Goal: Complete application form

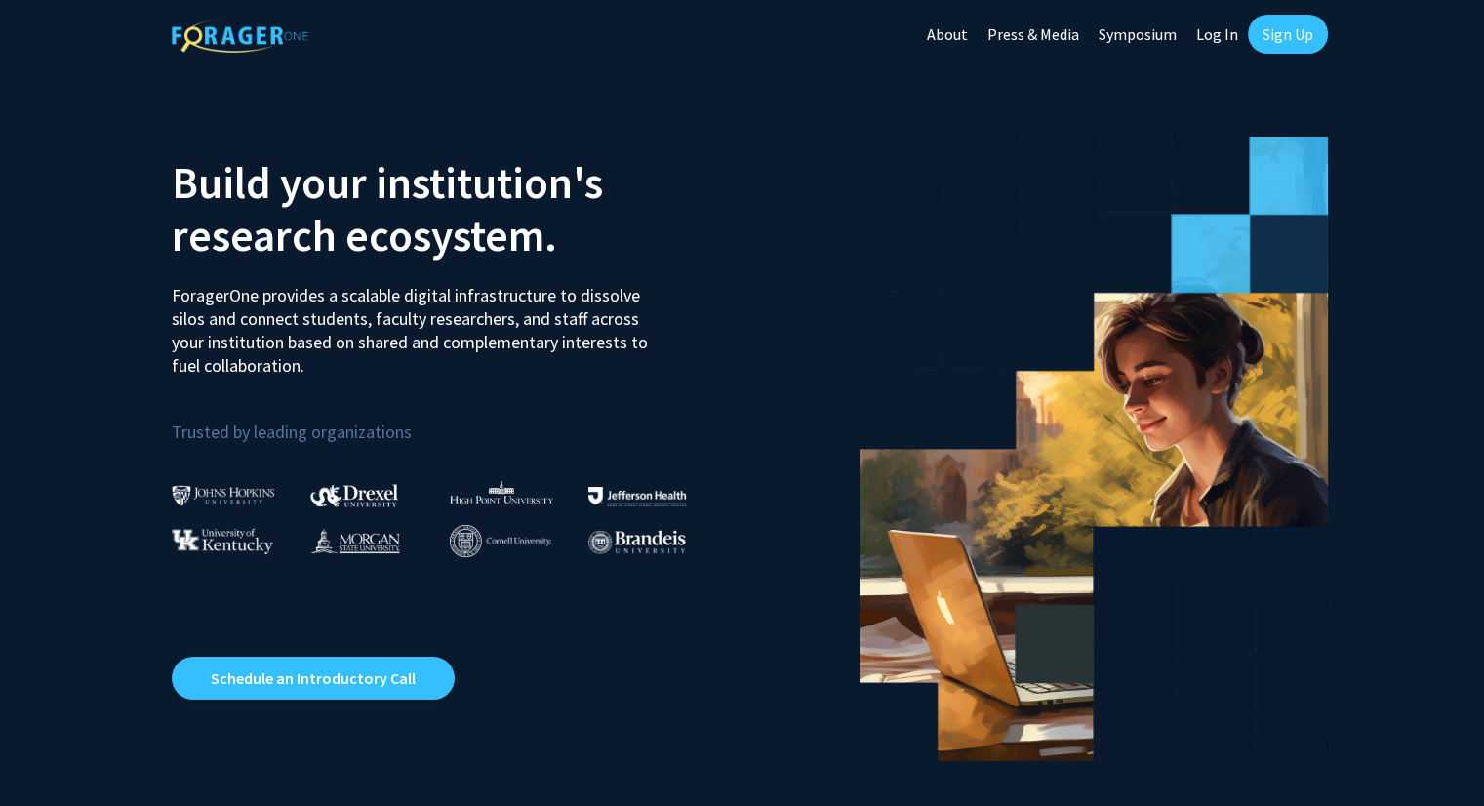
click at [1203, 32] on link "Log In" at bounding box center [1216, 34] width 61 height 68
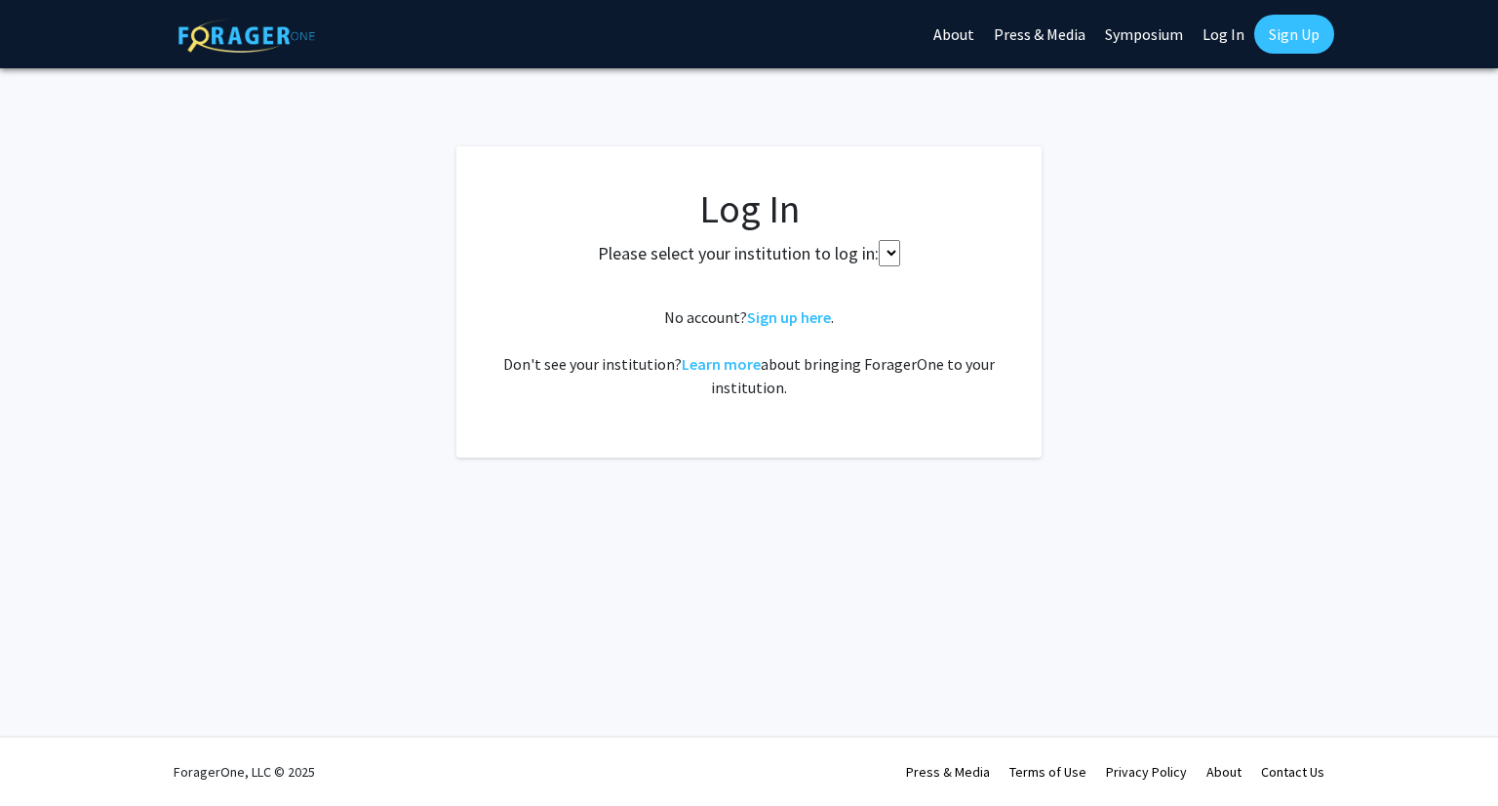
select select
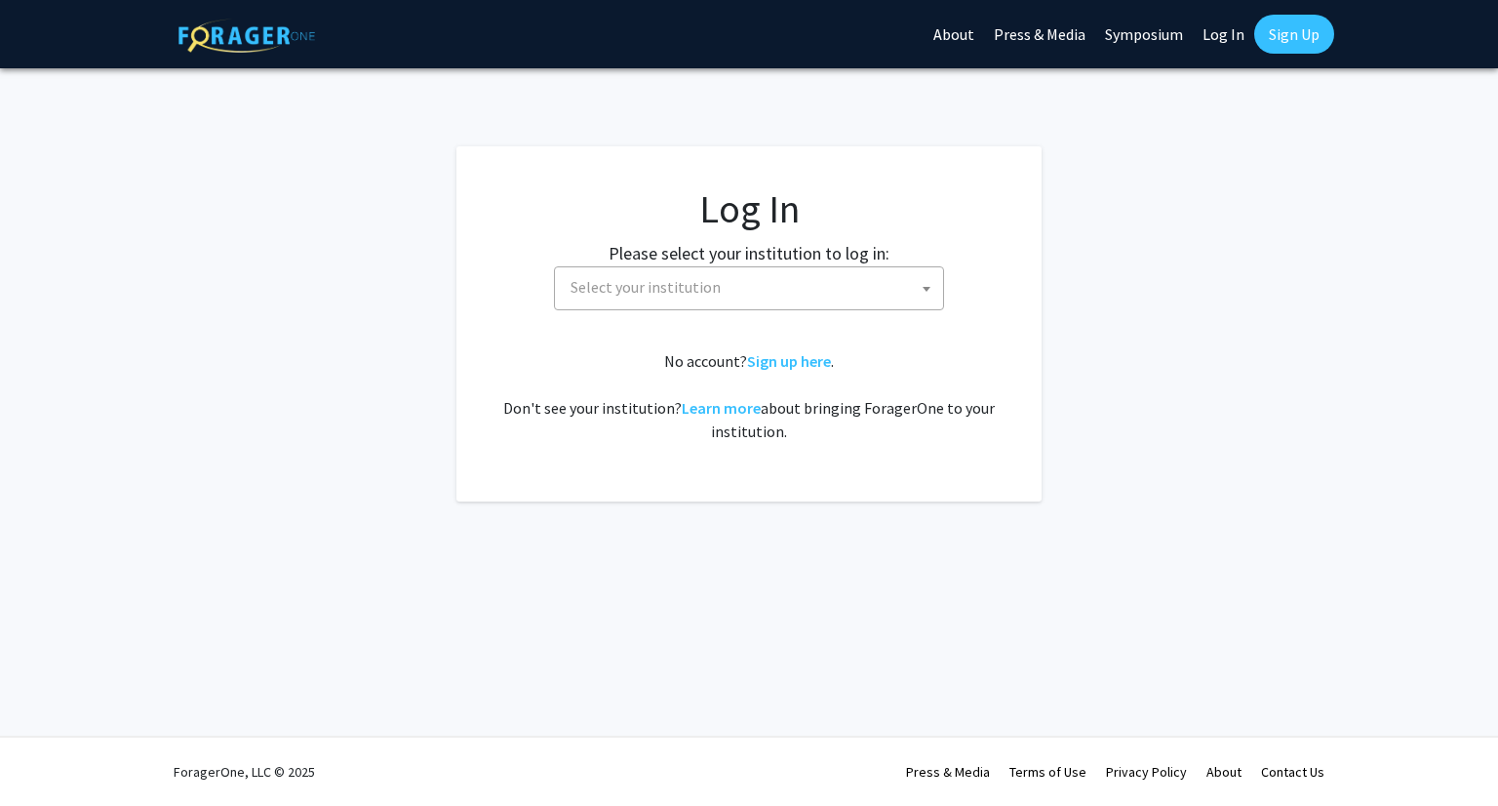
click at [710, 285] on span "Select your institution" at bounding box center [646, 287] width 150 height 20
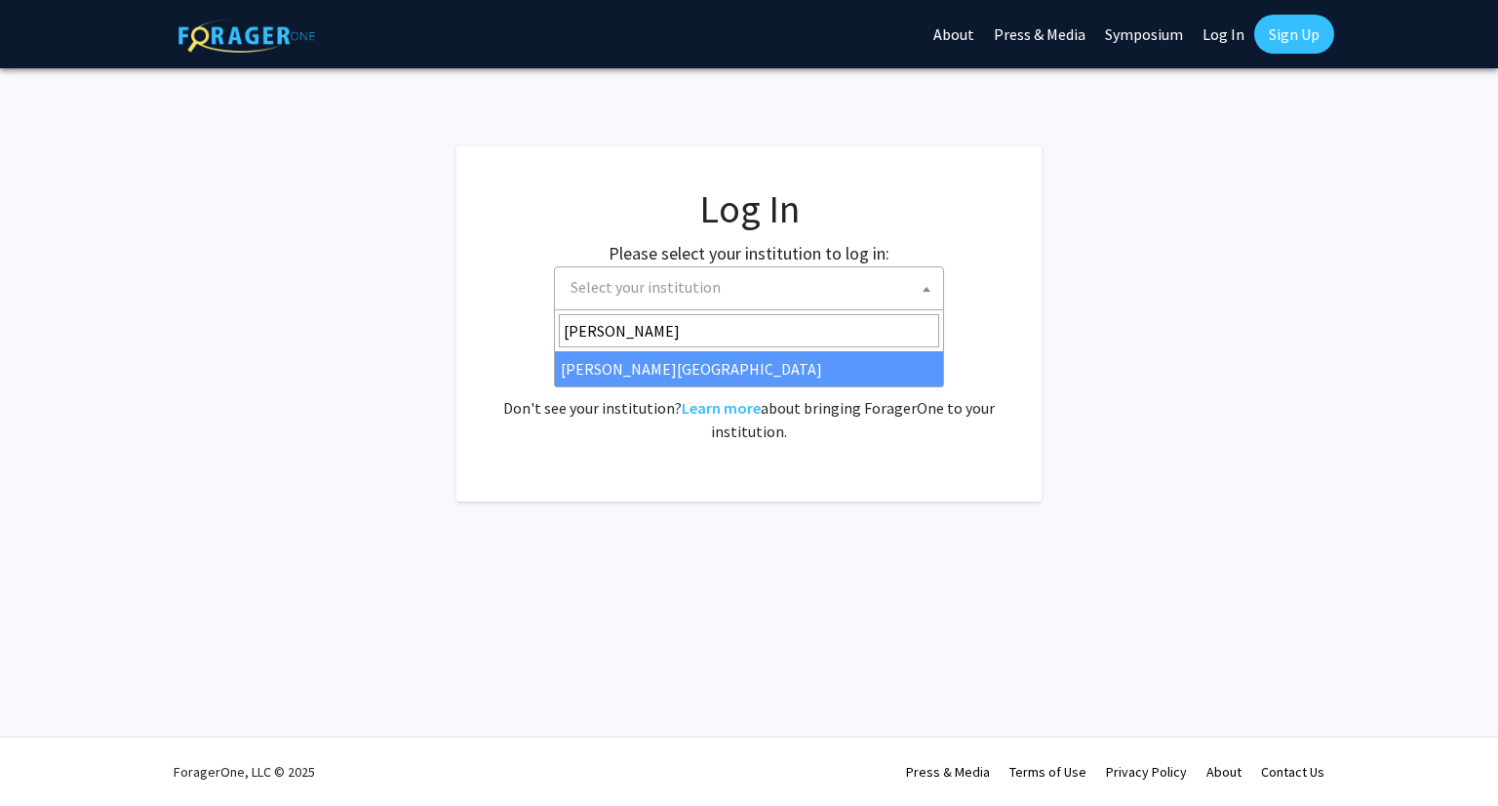
type input "wayne"
select select "21"
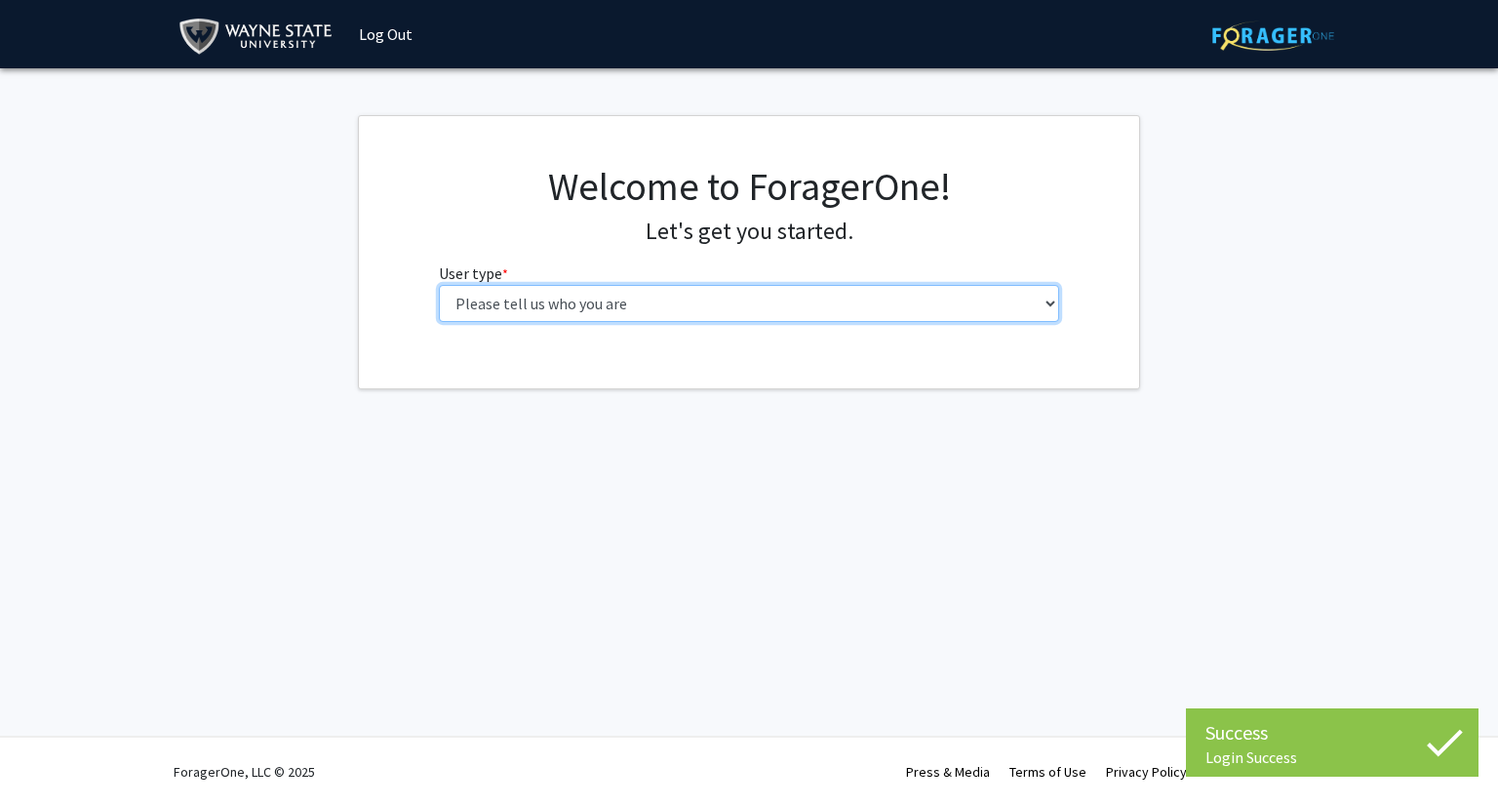
click at [577, 311] on select "Please tell us who you are Undergraduate Student Master's Student Doctoral Cand…" at bounding box center [749, 303] width 621 height 37
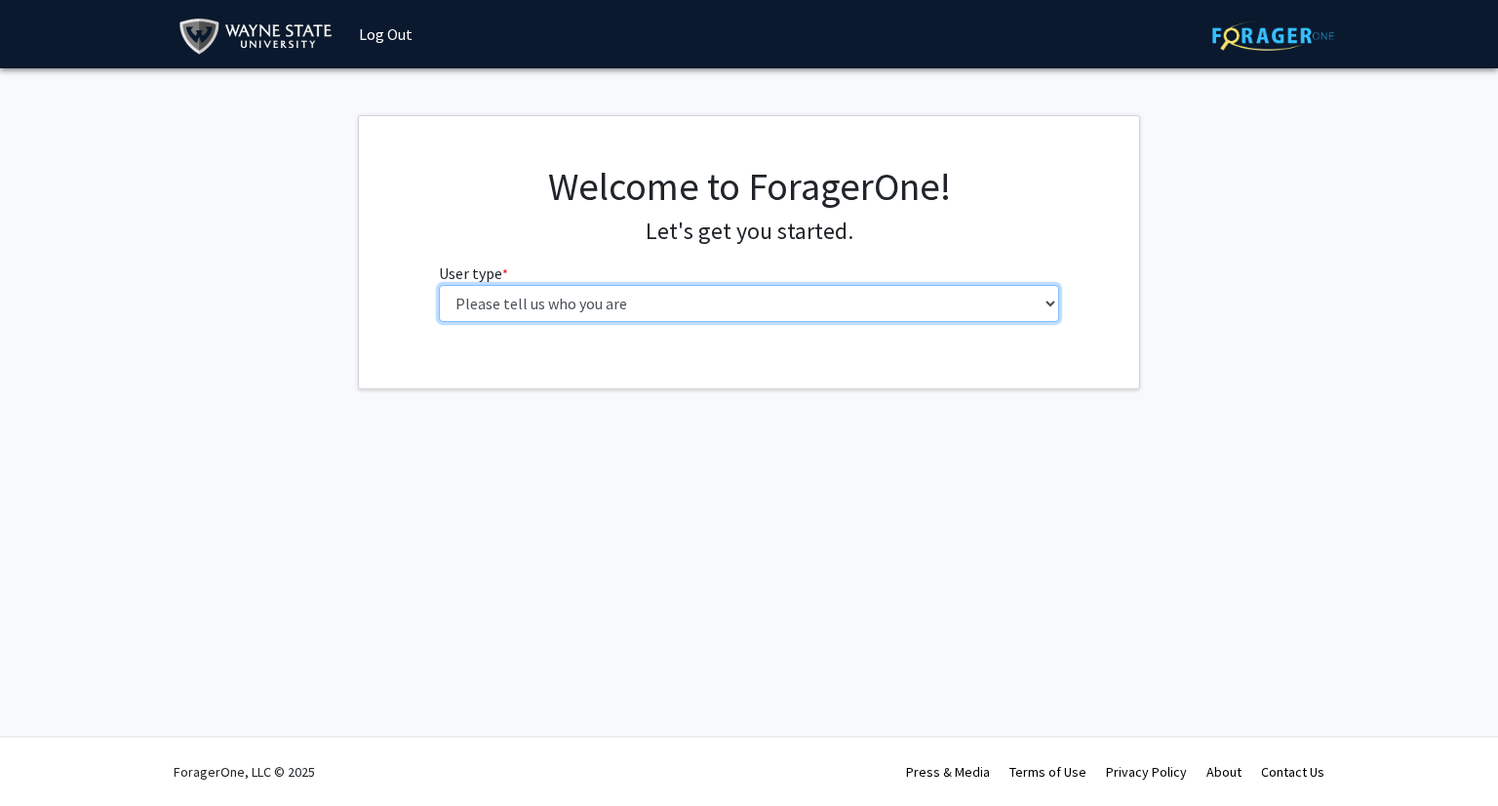
select select "3: doc"
click at [439, 285] on select "Please tell us who you are Undergraduate Student Master's Student Doctoral Cand…" at bounding box center [749, 303] width 621 height 37
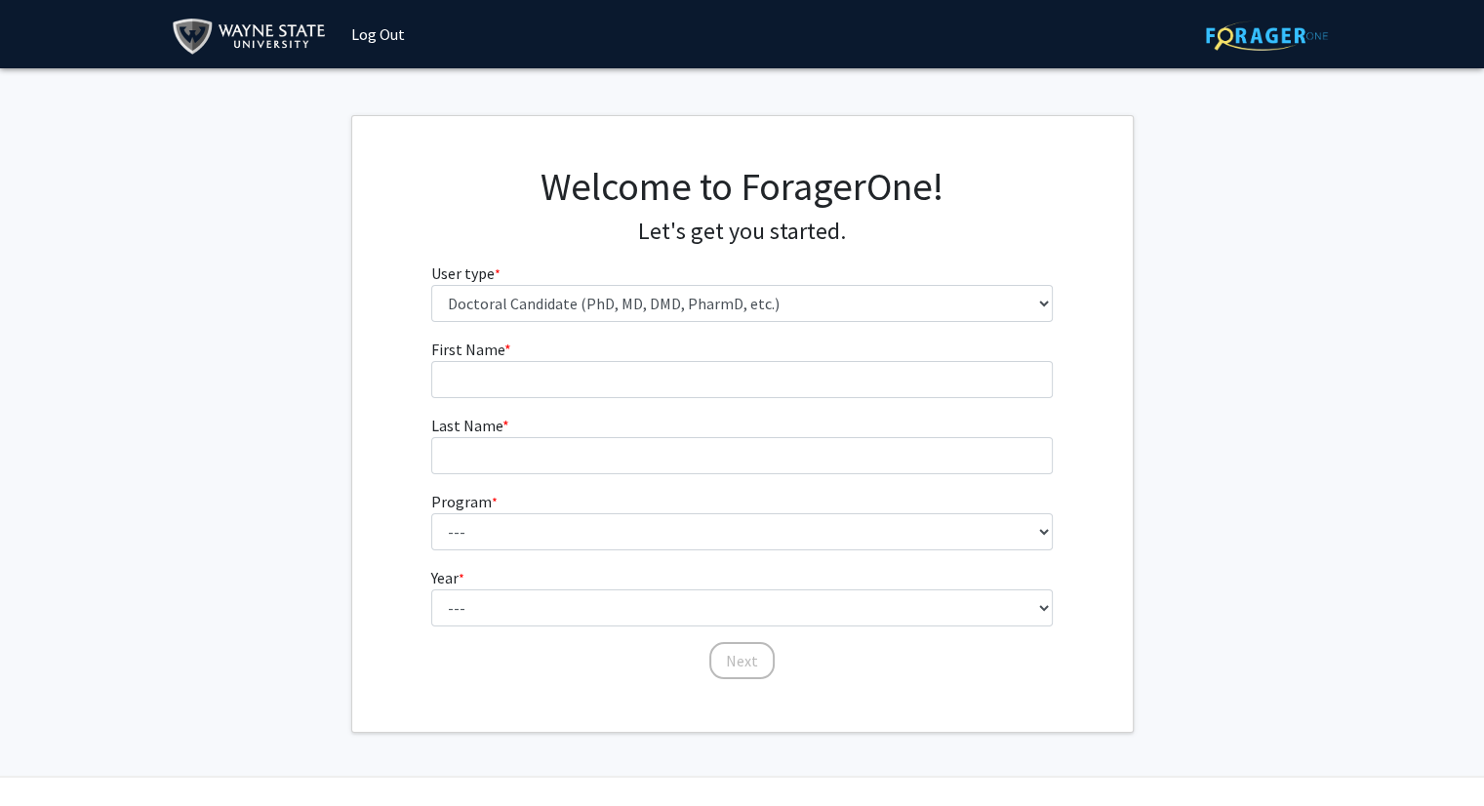
click at [759, 358] on fg-input "First Name * required" at bounding box center [741, 368] width 621 height 60
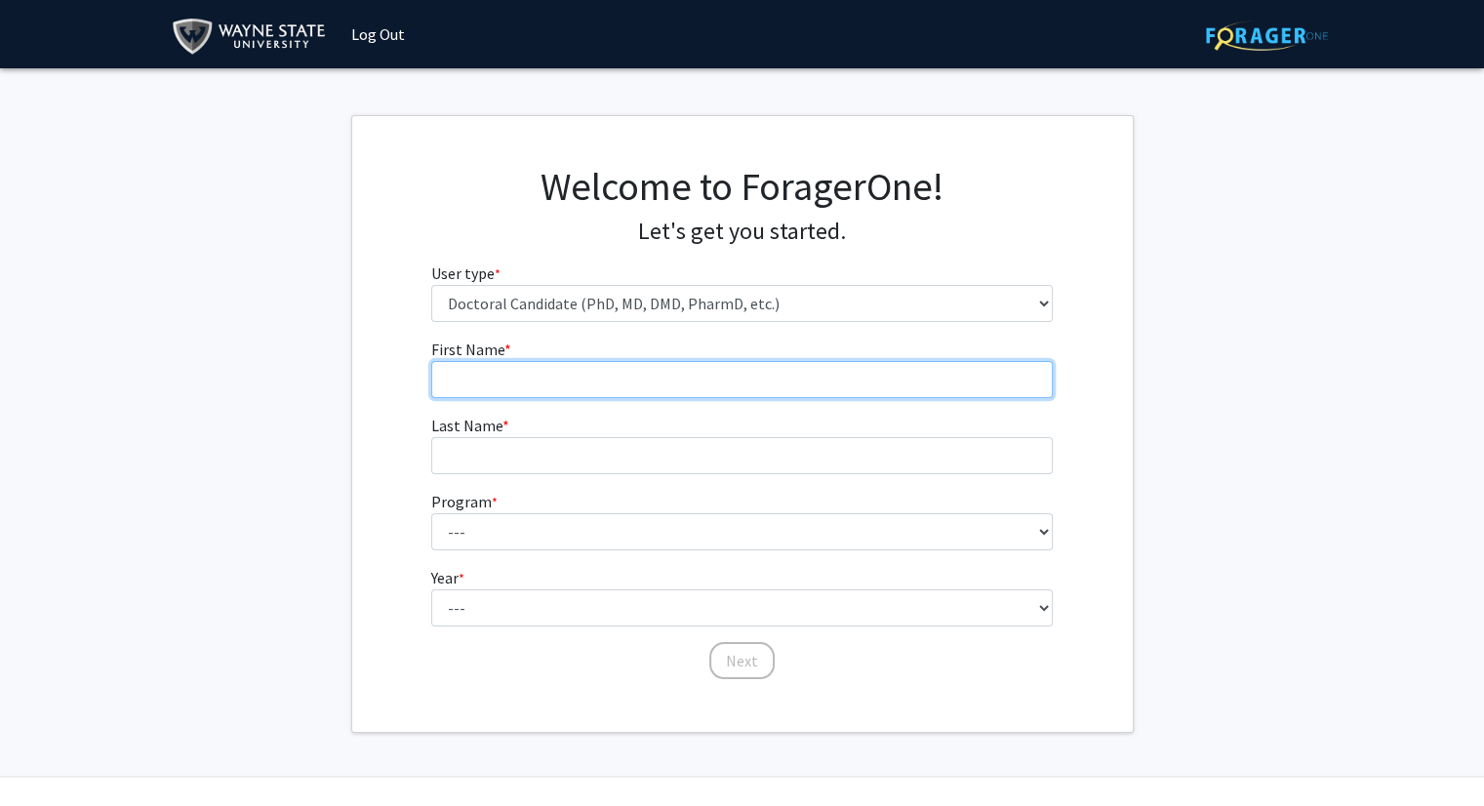
click at [757, 376] on input "First Name * required" at bounding box center [741, 379] width 621 height 37
type input "[PERSON_NAME]"
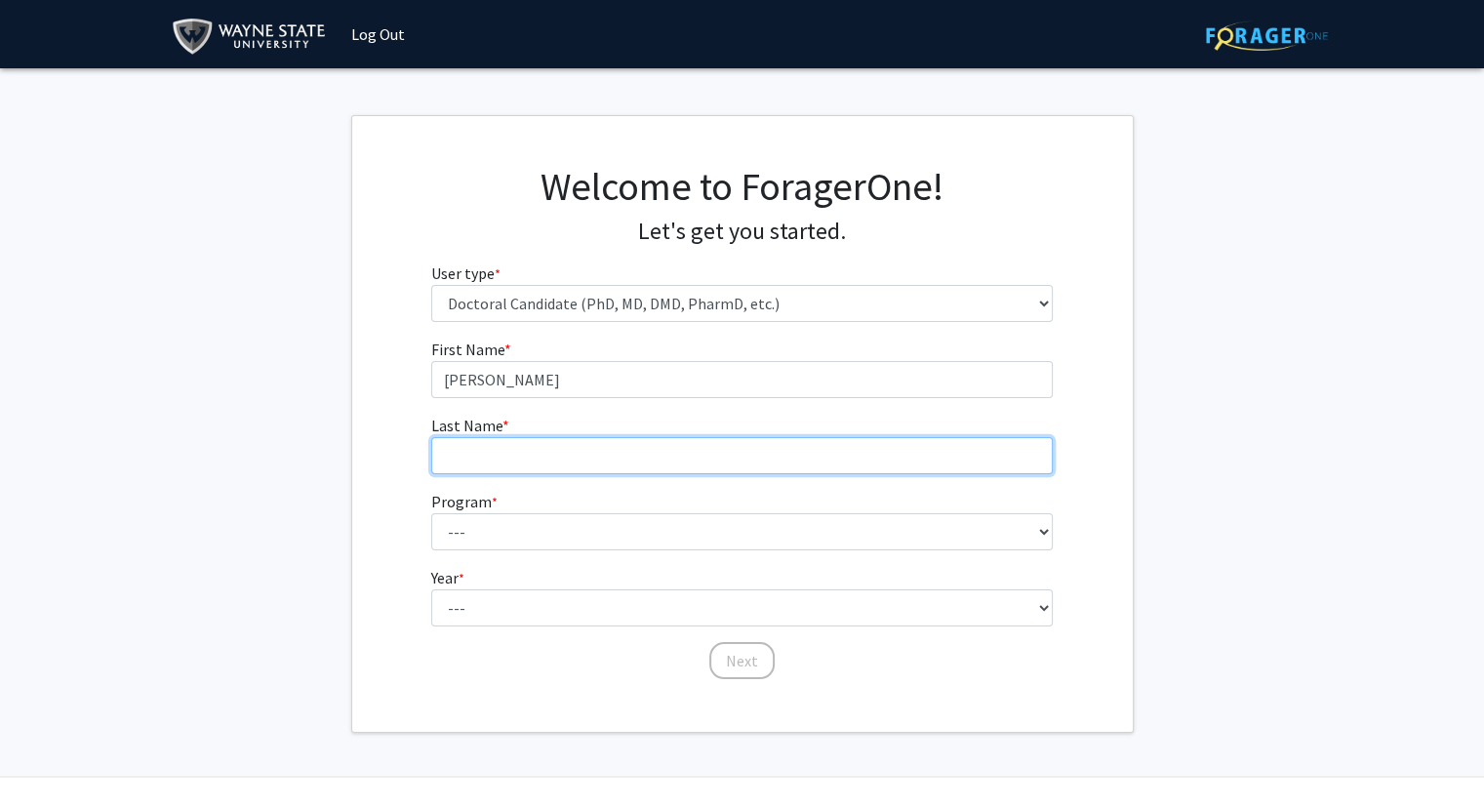
type input "Gammo"
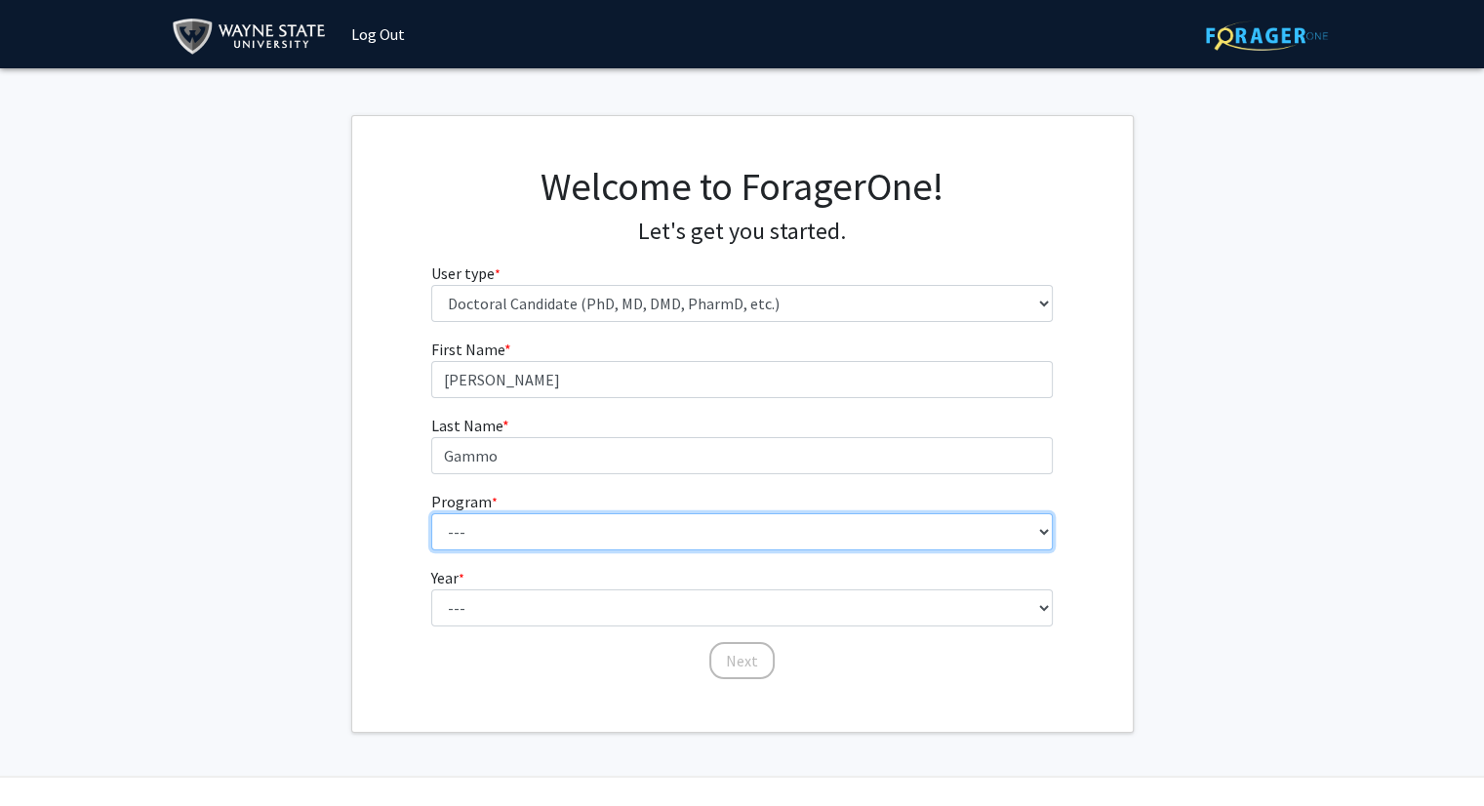
click at [589, 533] on select "--- Adult-Gerontology Acute Care Nurse Practitioner Adult-Gerontology Primary C…" at bounding box center [741, 531] width 621 height 37
select select "65: 747"
click at [431, 513] on select "--- Adult-Gerontology Acute Care Nurse Practitioner Adult-Gerontology Primary C…" at bounding box center [741, 531] width 621 height 37
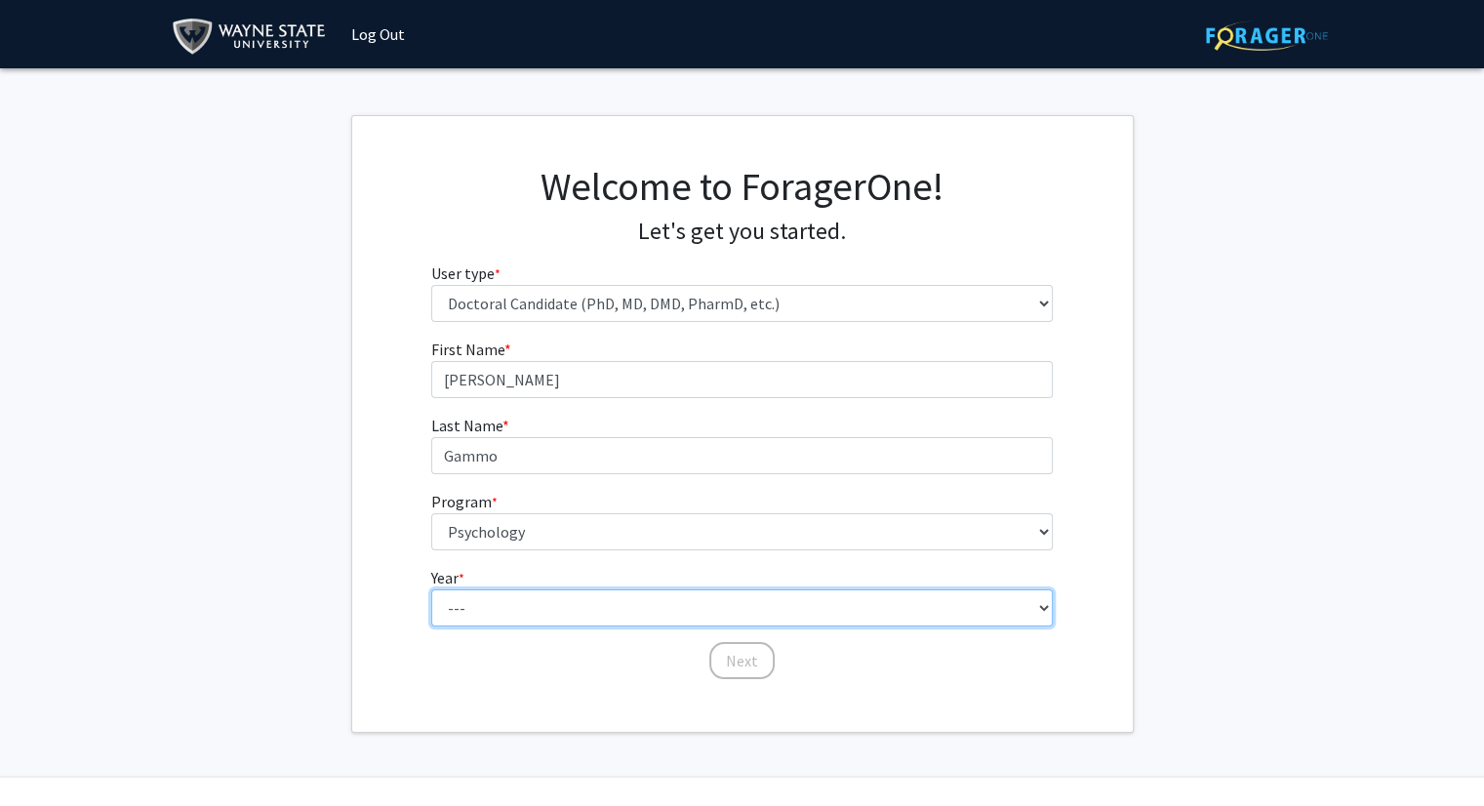
click at [534, 614] on select "--- First Year Second Year Third Year Fourth Year Fifth Year Sixth Year Seventh…" at bounding box center [741, 607] width 621 height 37
select select "2: second_year"
click at [431, 589] on select "--- First Year Second Year Third Year Fourth Year Fifth Year Sixth Year Seventh…" at bounding box center [741, 607] width 621 height 37
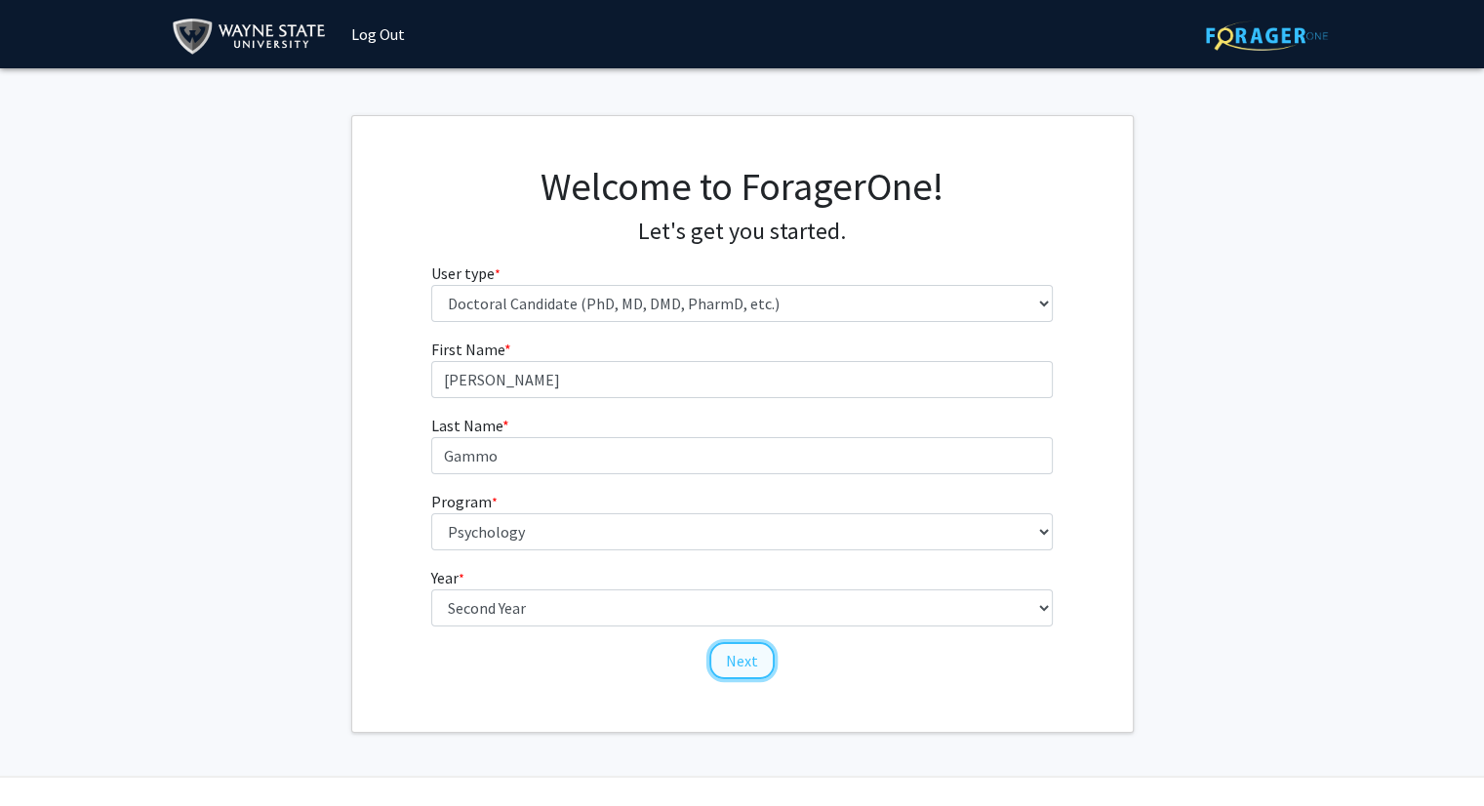
click at [744, 656] on button "Next" at bounding box center [741, 660] width 65 height 37
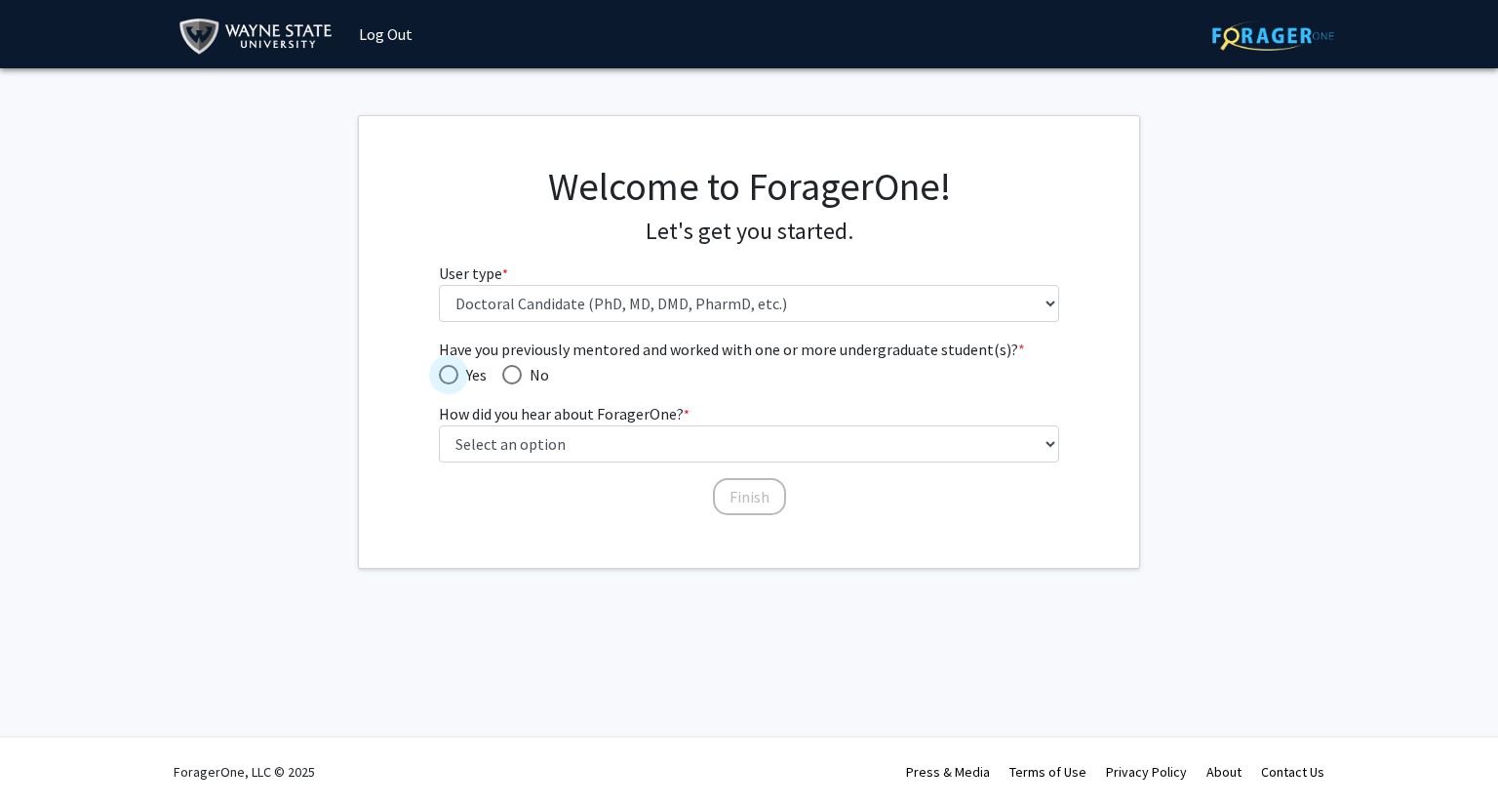
click at [443, 377] on span "Have you previously mentored and worked with one or more undergraduate student(…" at bounding box center [449, 375] width 20 height 20
click at [443, 377] on input "Yes" at bounding box center [449, 375] width 20 height 20
radio input "true"
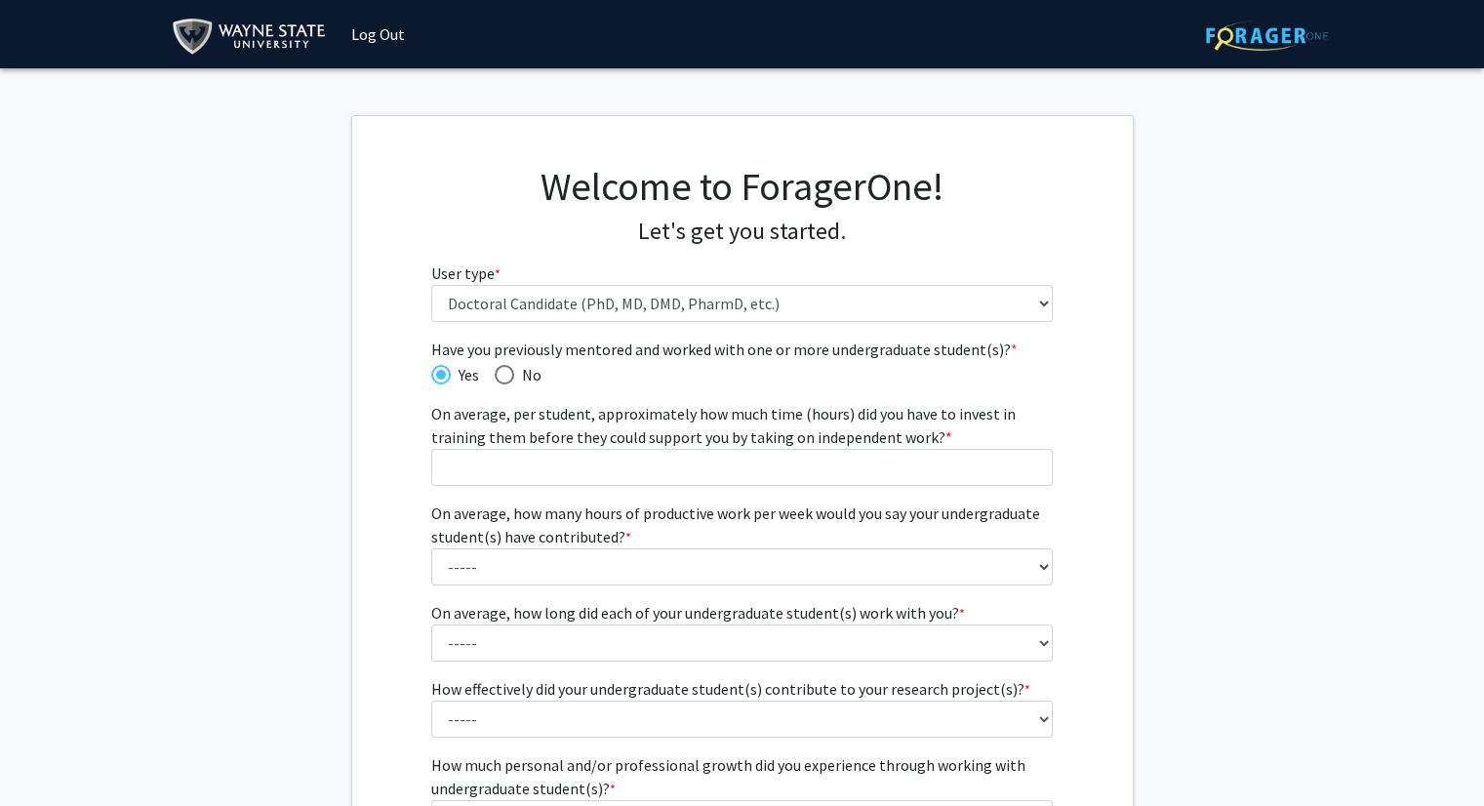
scroll to position [27, 0]
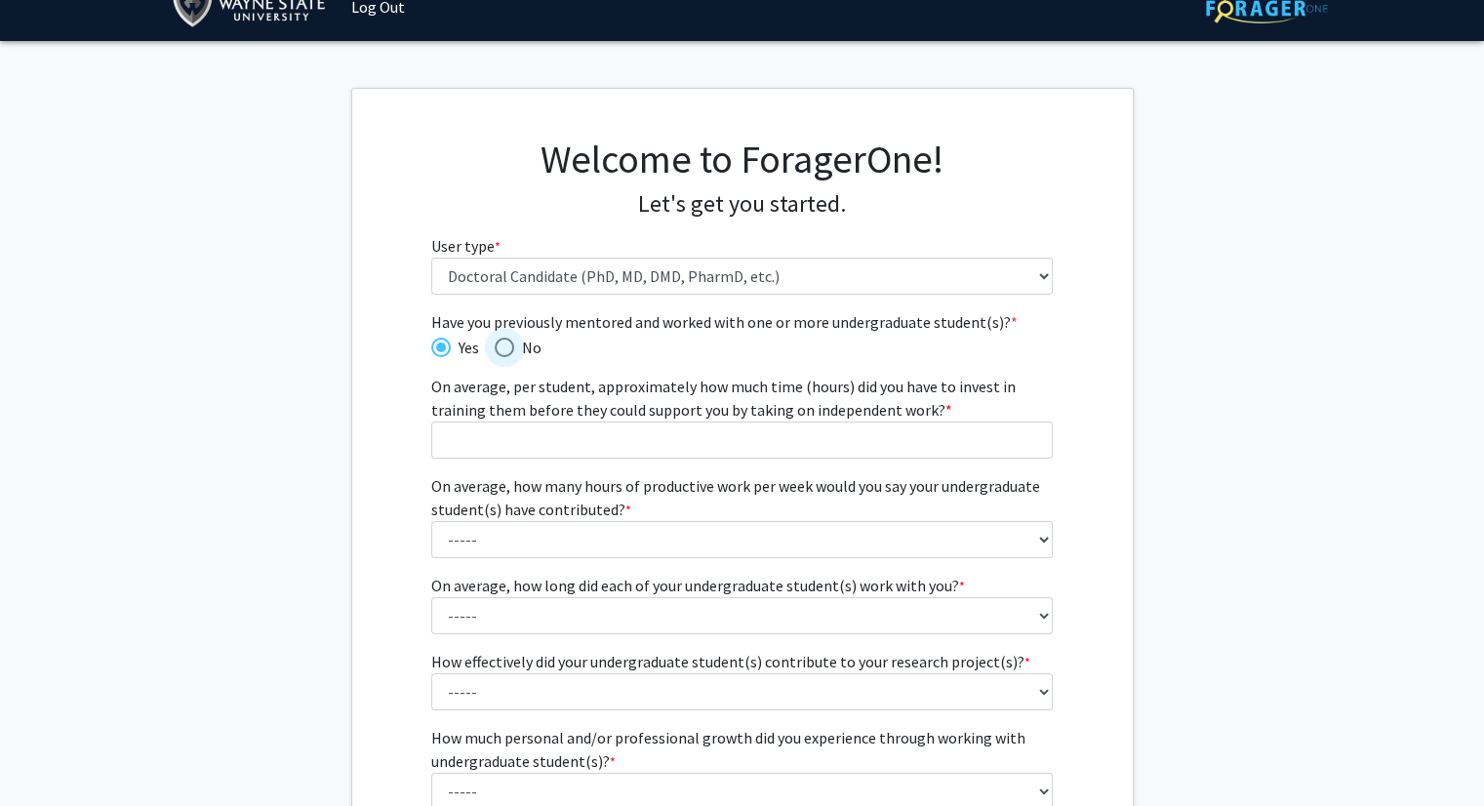
click at [506, 347] on span "Have you previously mentored and worked with one or more undergraduate student(…" at bounding box center [505, 348] width 20 height 20
click at [506, 347] on input "No" at bounding box center [505, 348] width 20 height 20
radio input "true"
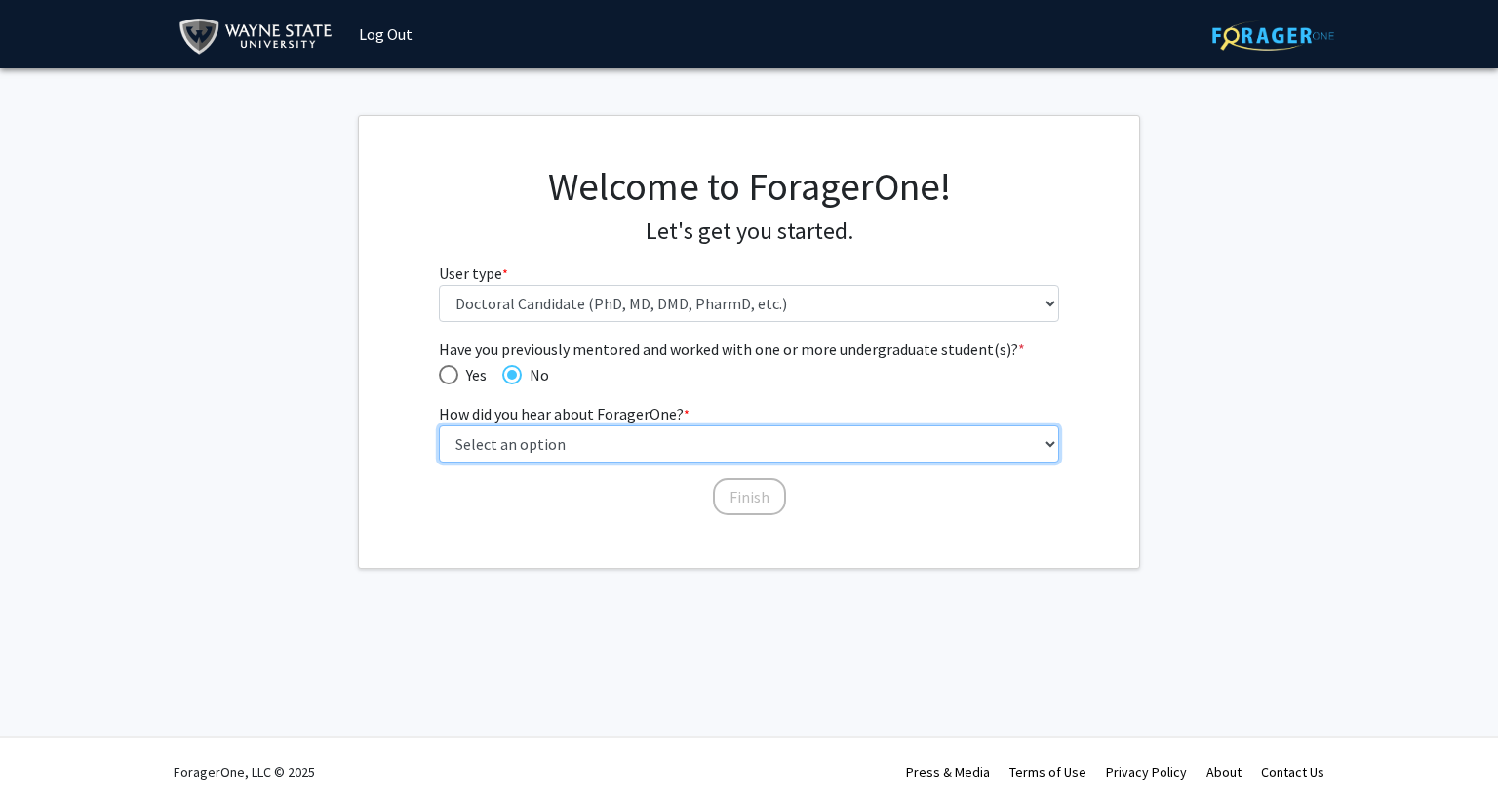
click at [695, 445] on select "Select an option Peer/student recommendation Faculty/staff recommendation Unive…" at bounding box center [749, 443] width 621 height 37
select select "3: university_website"
click at [439, 425] on select "Select an option Peer/student recommendation Faculty/staff recommendation Unive…" at bounding box center [749, 443] width 621 height 37
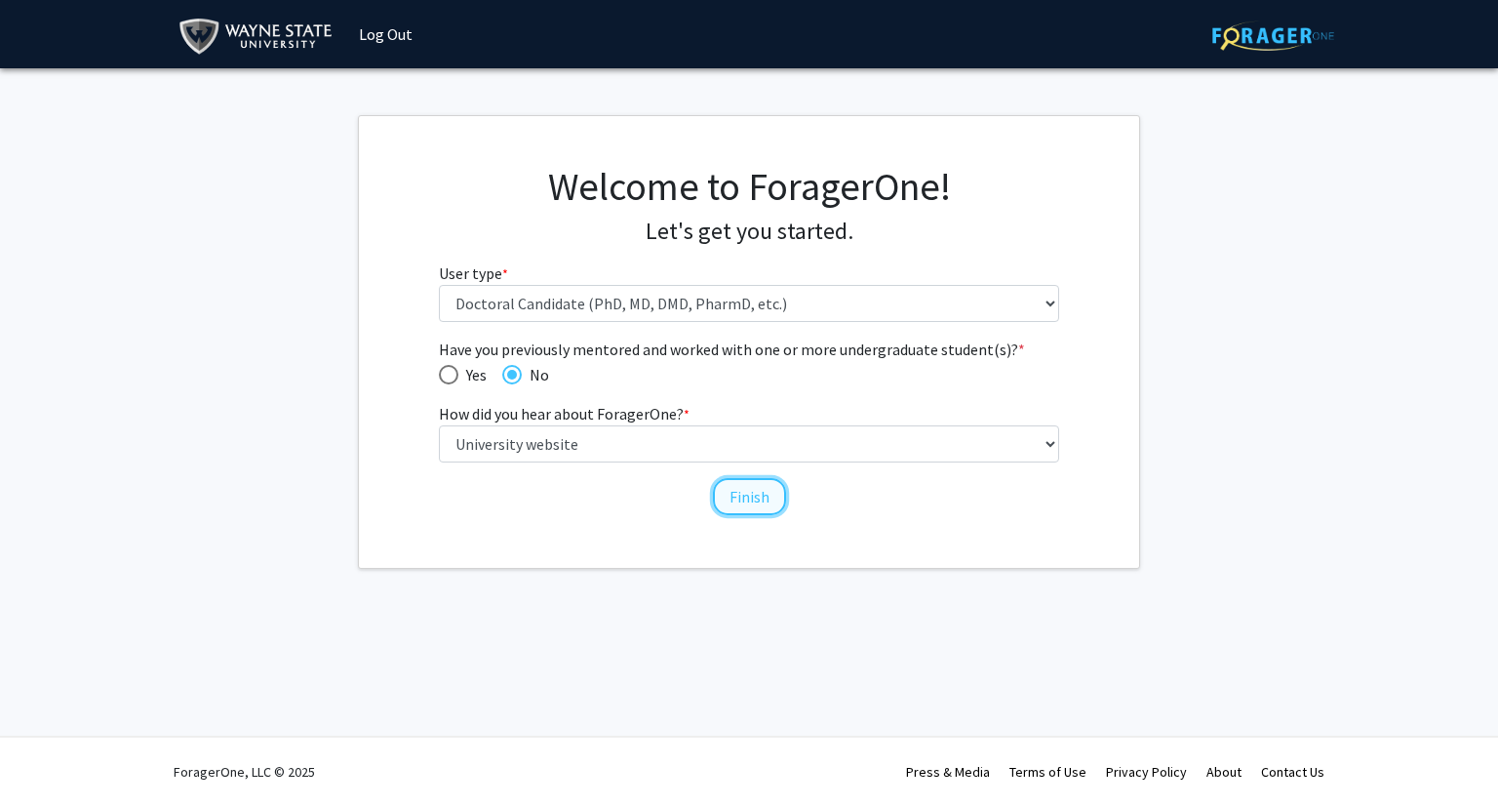
click at [751, 484] on button "Finish" at bounding box center [749, 496] width 73 height 37
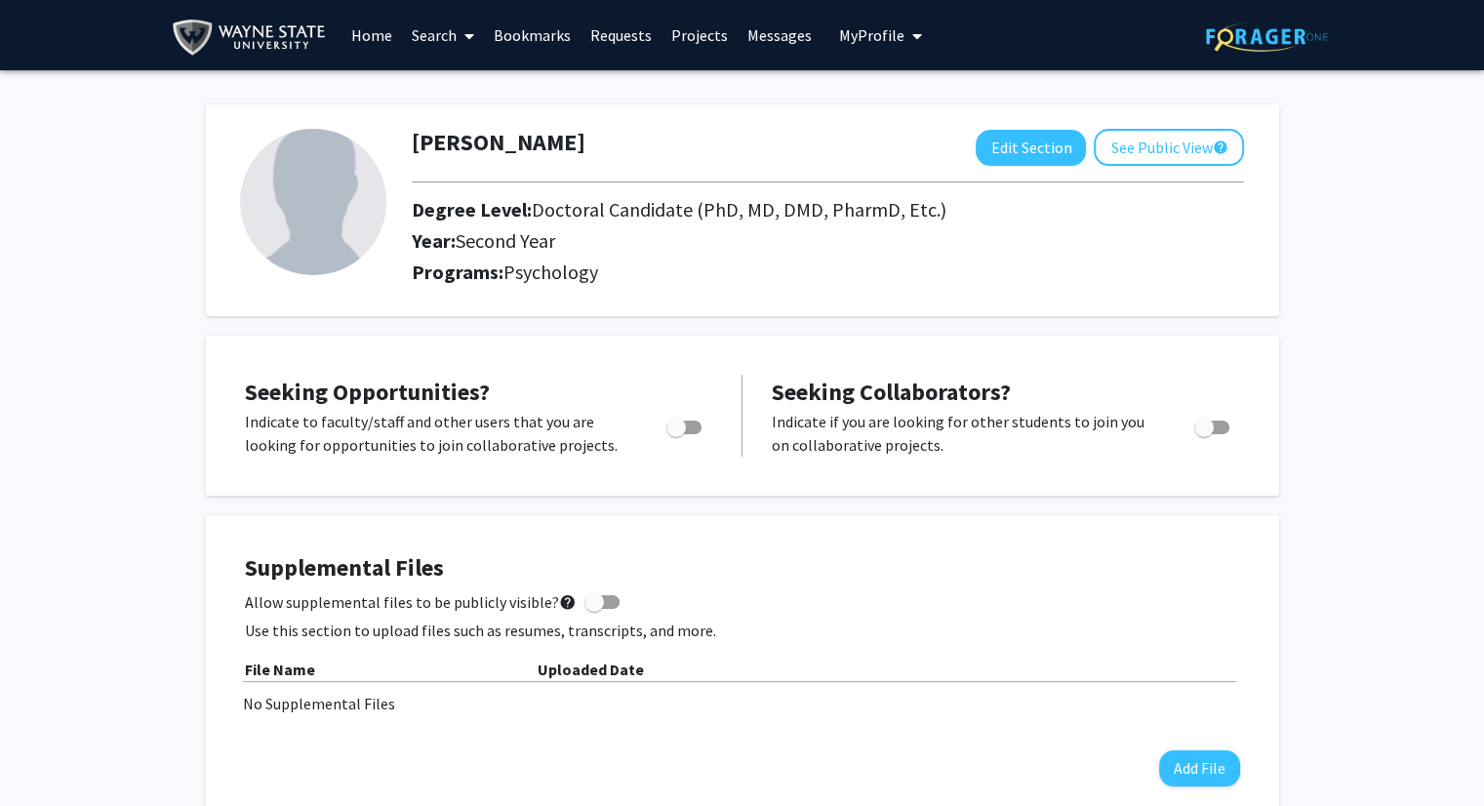
click at [375, 32] on link "Home" at bounding box center [371, 35] width 60 height 68
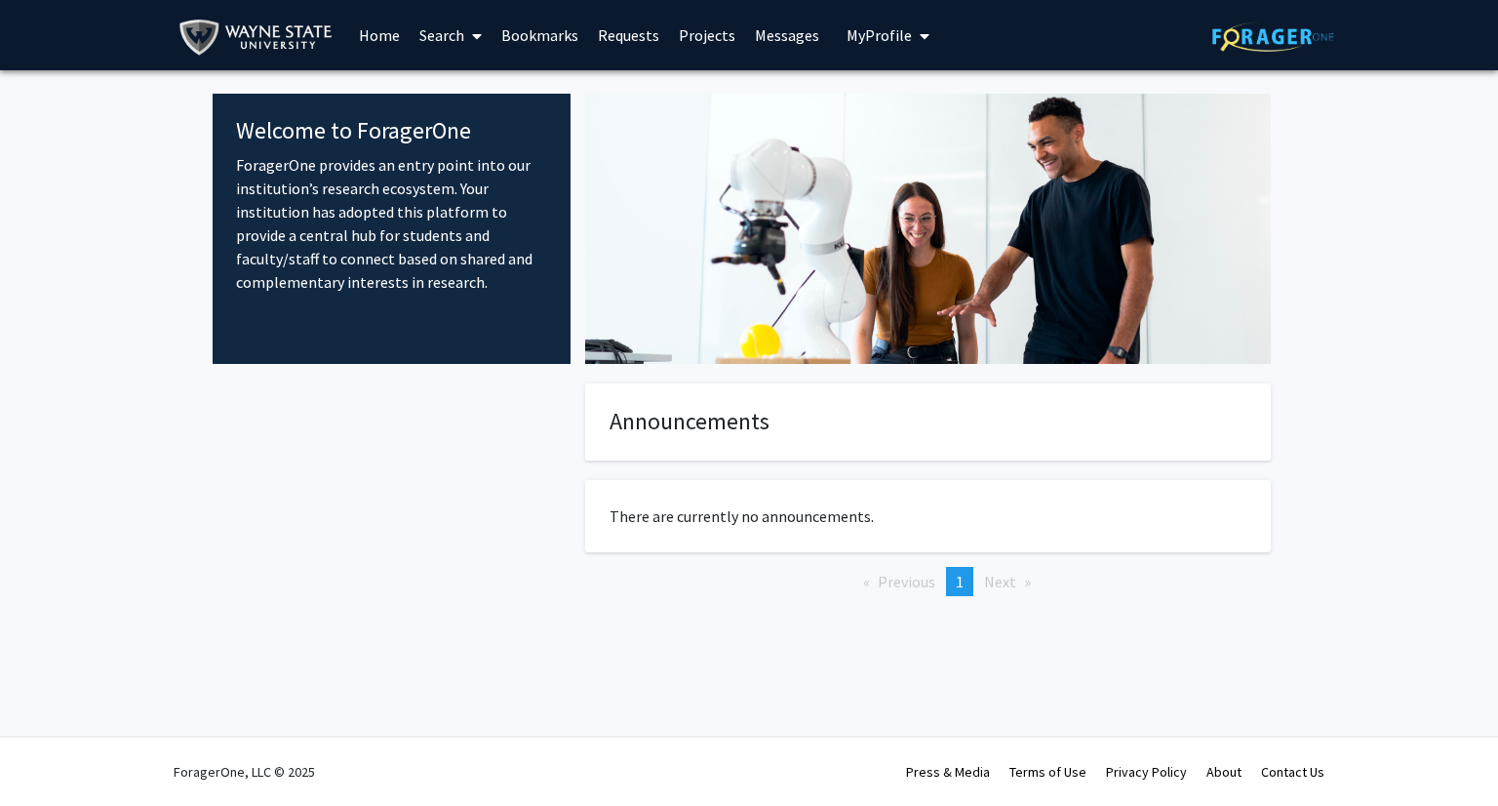
click at [452, 31] on link "Search" at bounding box center [451, 35] width 82 height 68
click at [477, 99] on span "Faculty/Staff" at bounding box center [481, 89] width 143 height 39
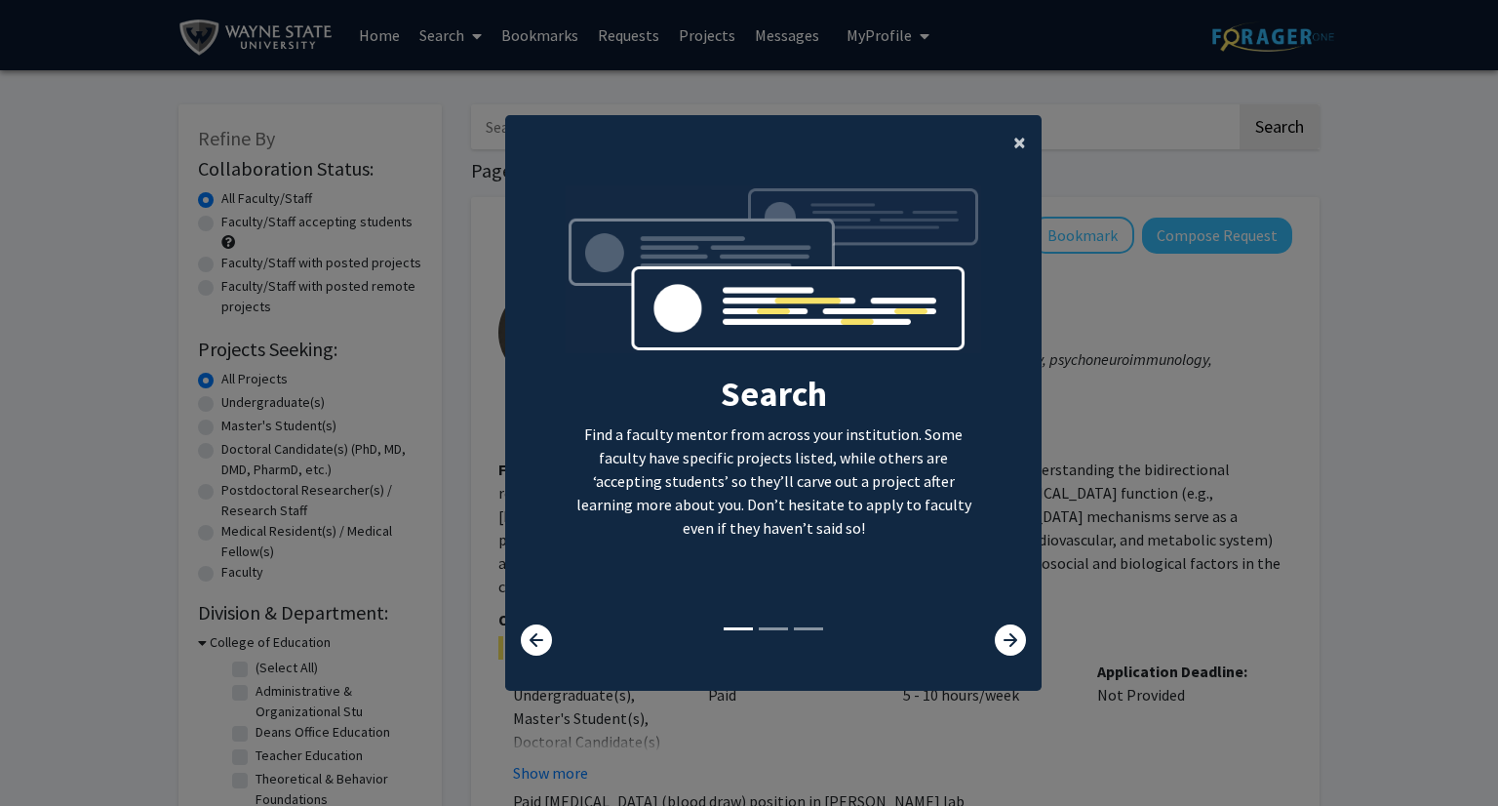
click at [1013, 137] on span "×" at bounding box center [1019, 142] width 13 height 30
